Goal: Transaction & Acquisition: Subscribe to service/newsletter

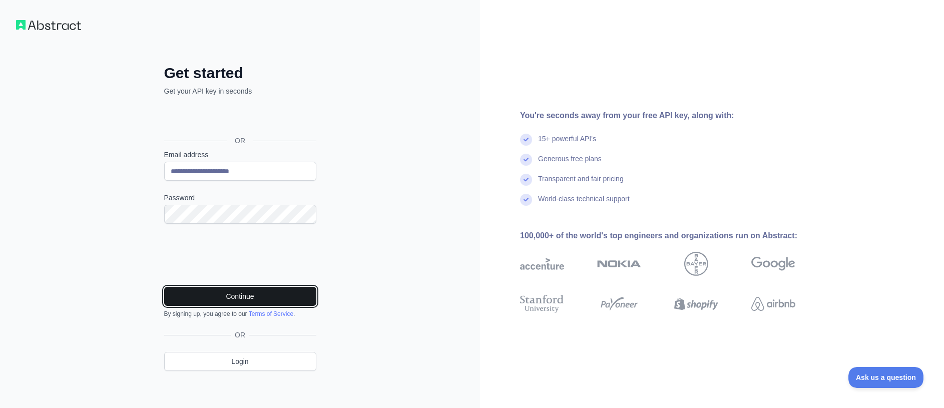
click at [251, 297] on button "Continue" at bounding box center [240, 296] width 152 height 19
click at [234, 299] on button "Continue" at bounding box center [240, 296] width 152 height 19
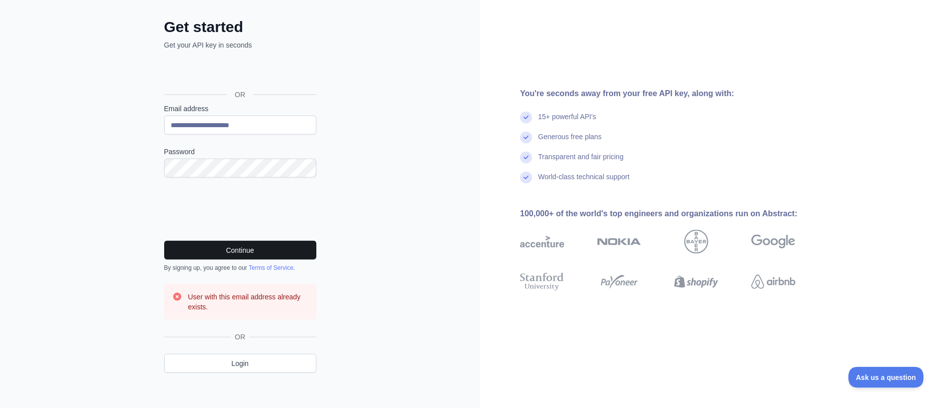
scroll to position [51, 0]
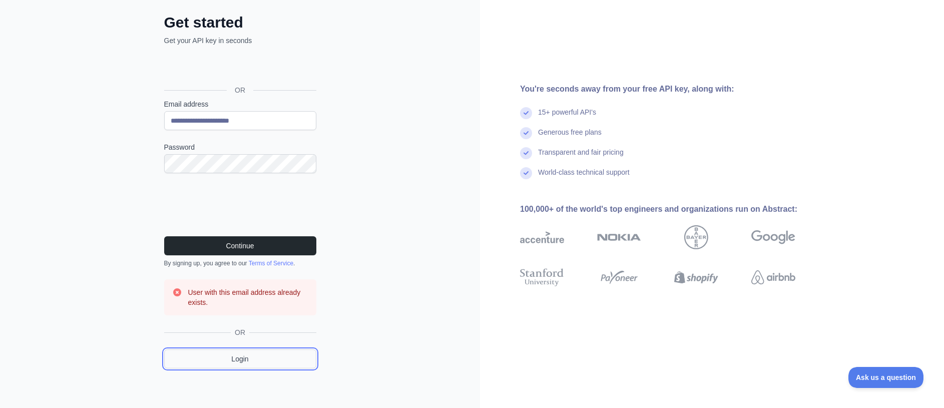
click at [242, 357] on link "Login" at bounding box center [240, 358] width 152 height 19
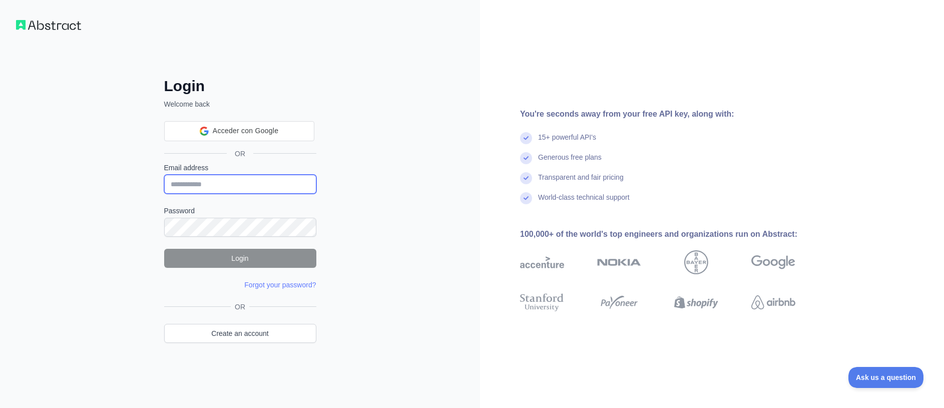
click at [210, 189] on input "Email address" at bounding box center [240, 184] width 152 height 19
type input "**********"
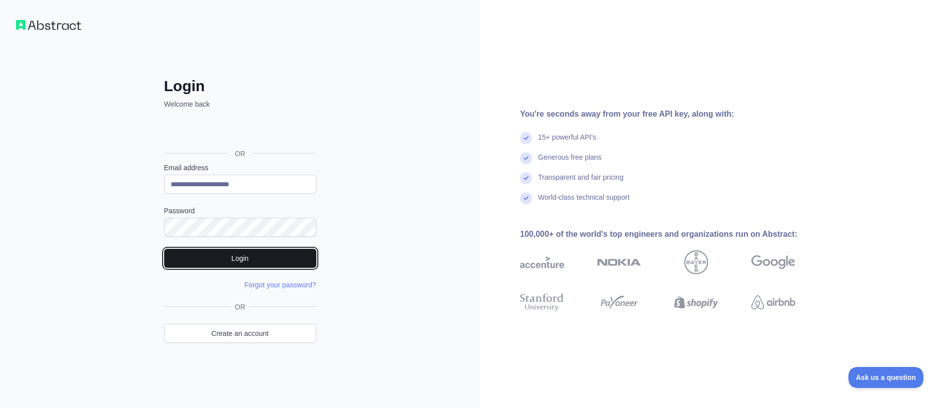
click at [214, 256] on button "Login" at bounding box center [240, 258] width 152 height 19
